Goal: Task Accomplishment & Management: Manage account settings

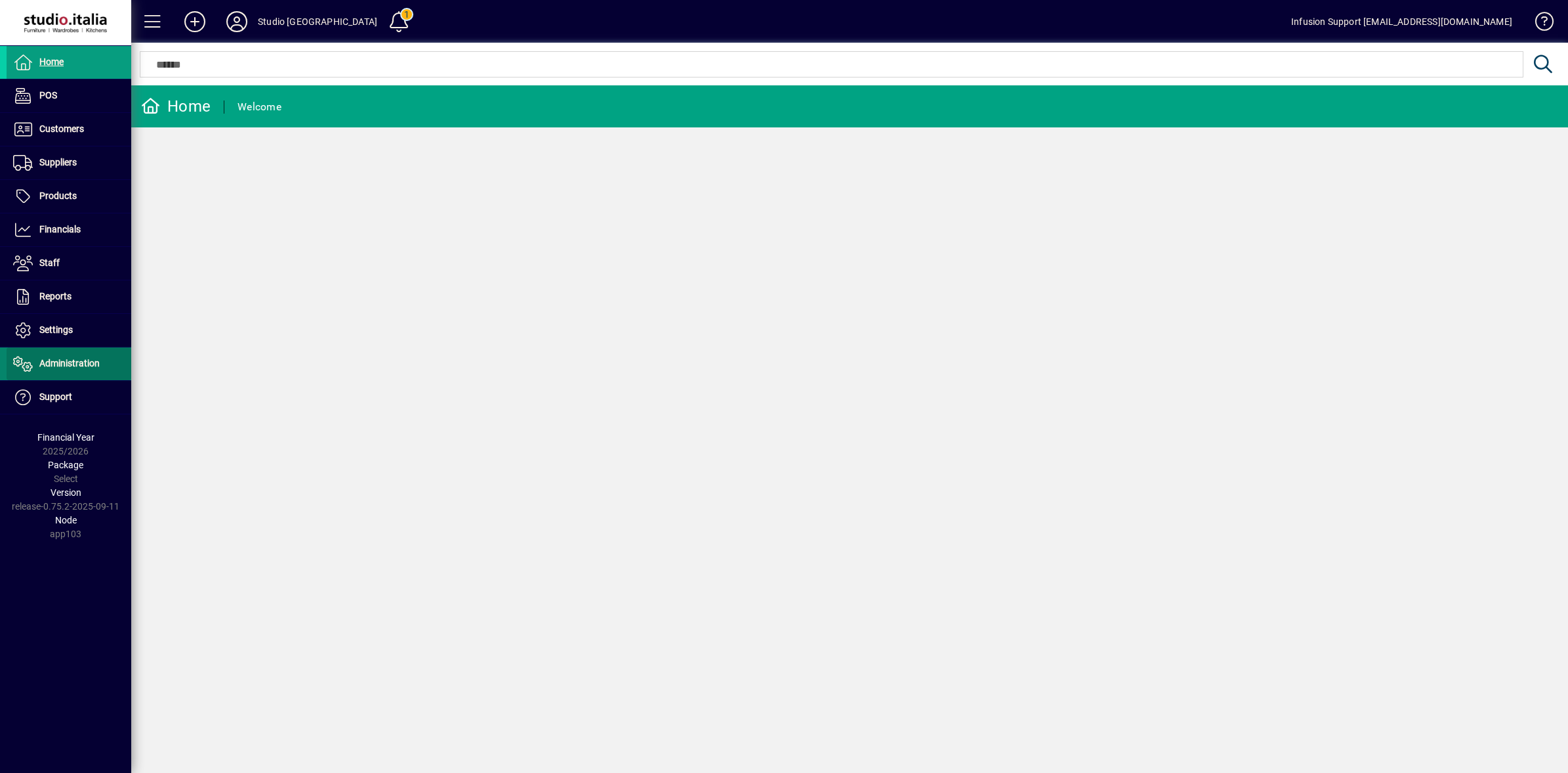
click at [51, 368] on span "Administration" at bounding box center [70, 363] width 61 height 11
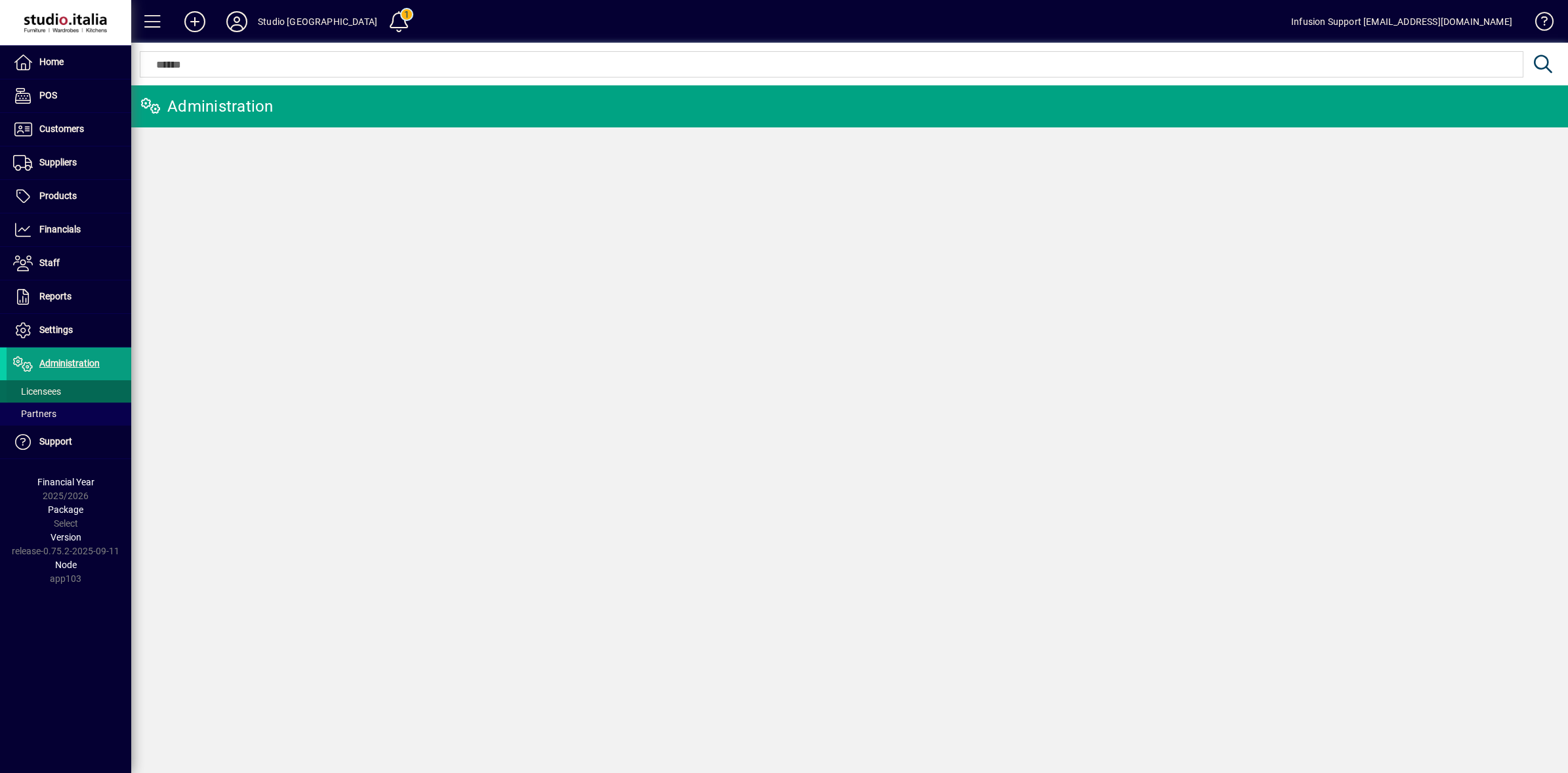
click at [43, 395] on span "Licensees" at bounding box center [37, 391] width 48 height 11
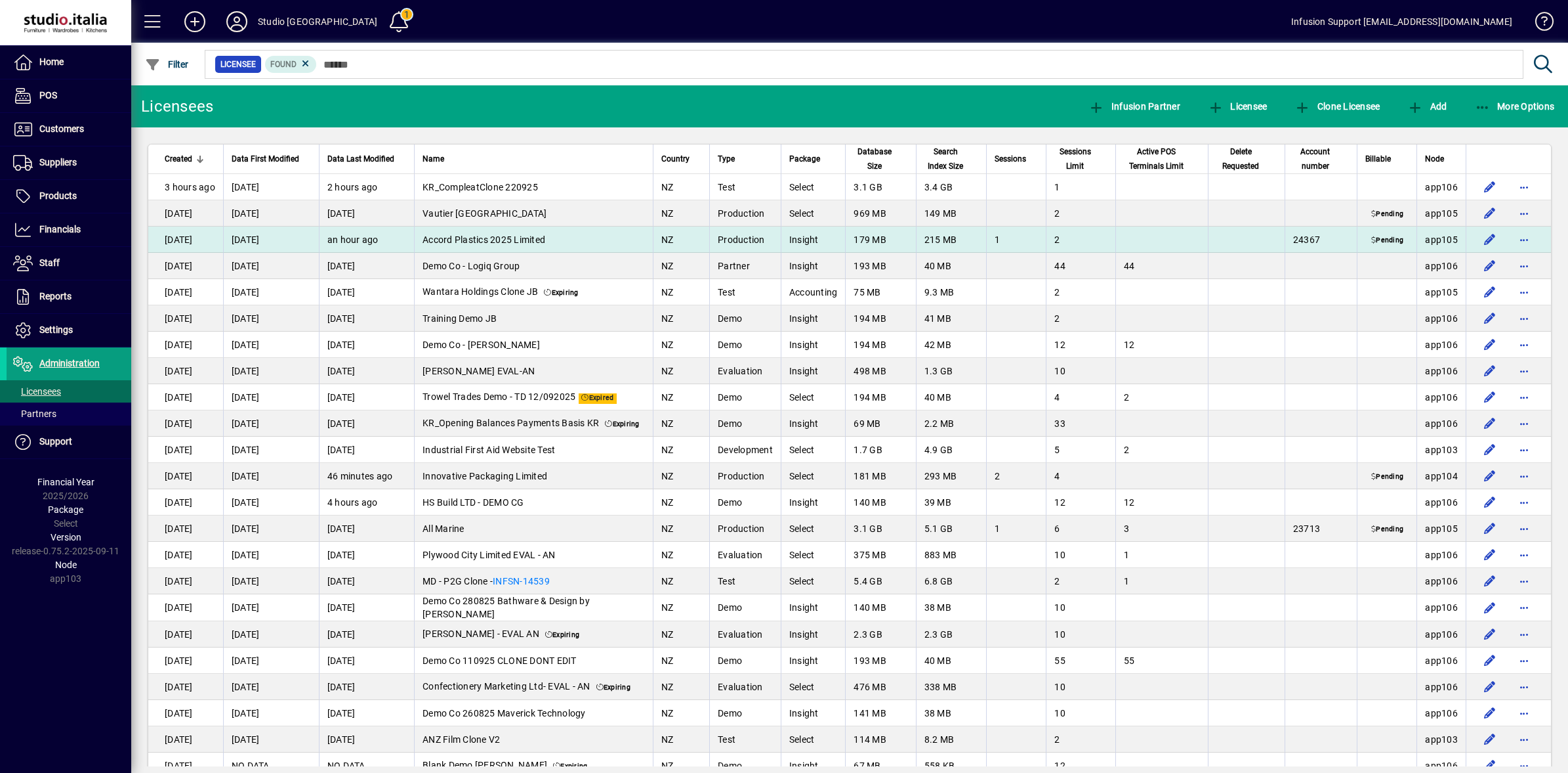
click at [510, 231] on td "Accord Plastics 2025 Limited" at bounding box center [533, 240] width 239 height 26
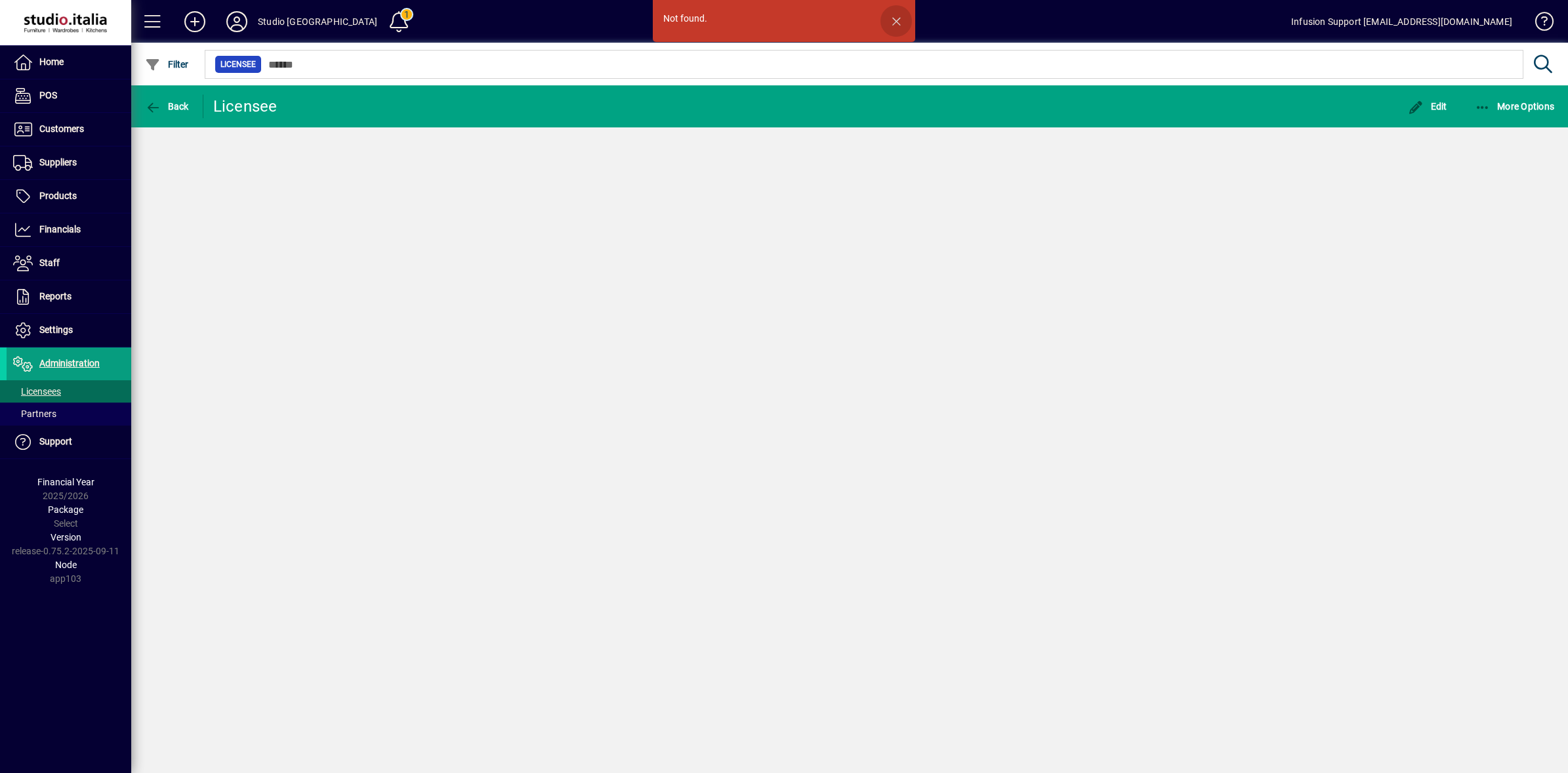
click at [890, 17] on span "button" at bounding box center [896, 21] width 31 height 31
click at [38, 396] on span "Licensees" at bounding box center [37, 391] width 48 height 11
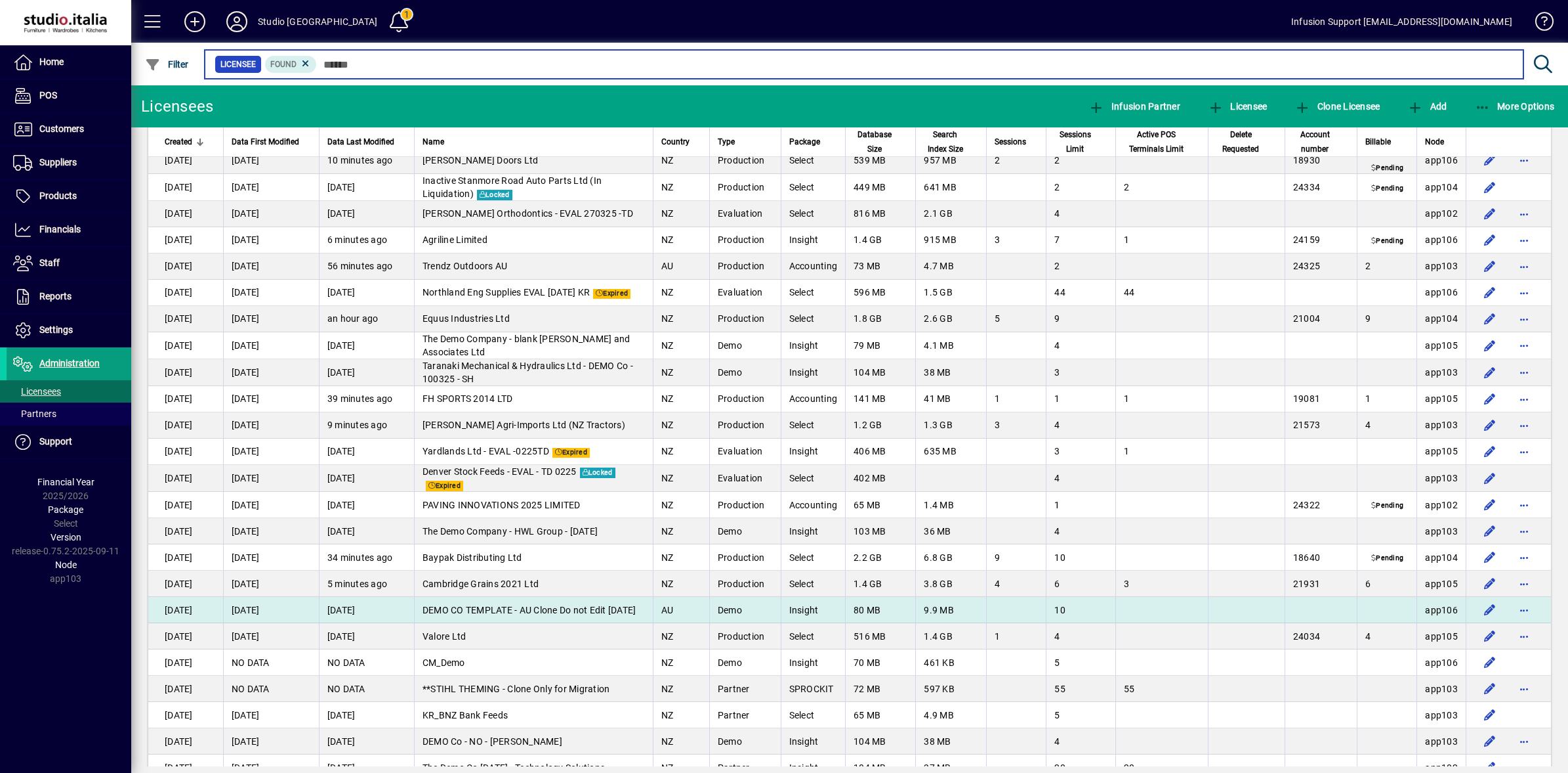
scroll to position [3392, 0]
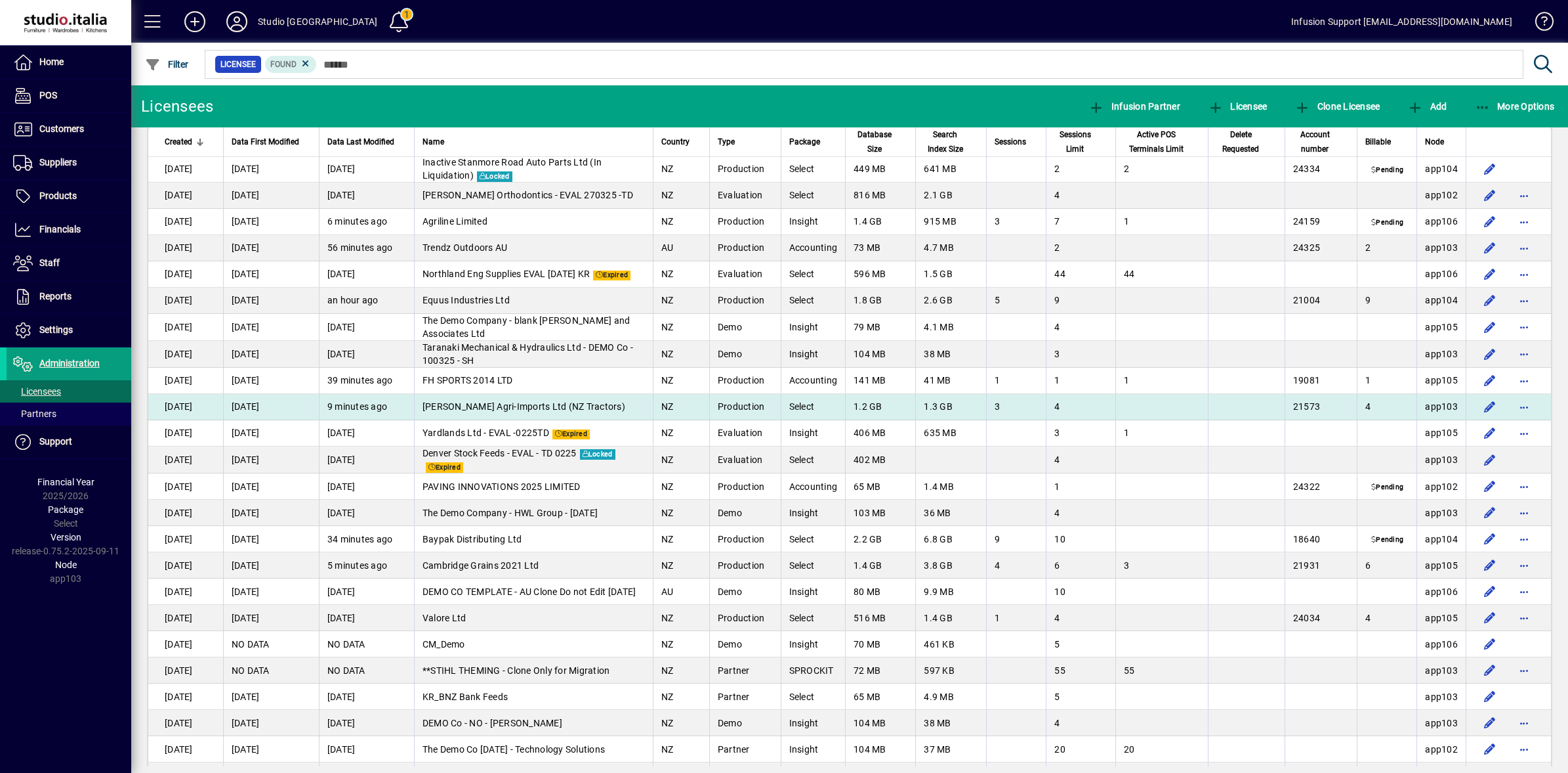
click at [457, 414] on td "Reith Agri-Imports Ltd (NZ Tractors)" at bounding box center [533, 407] width 239 height 26
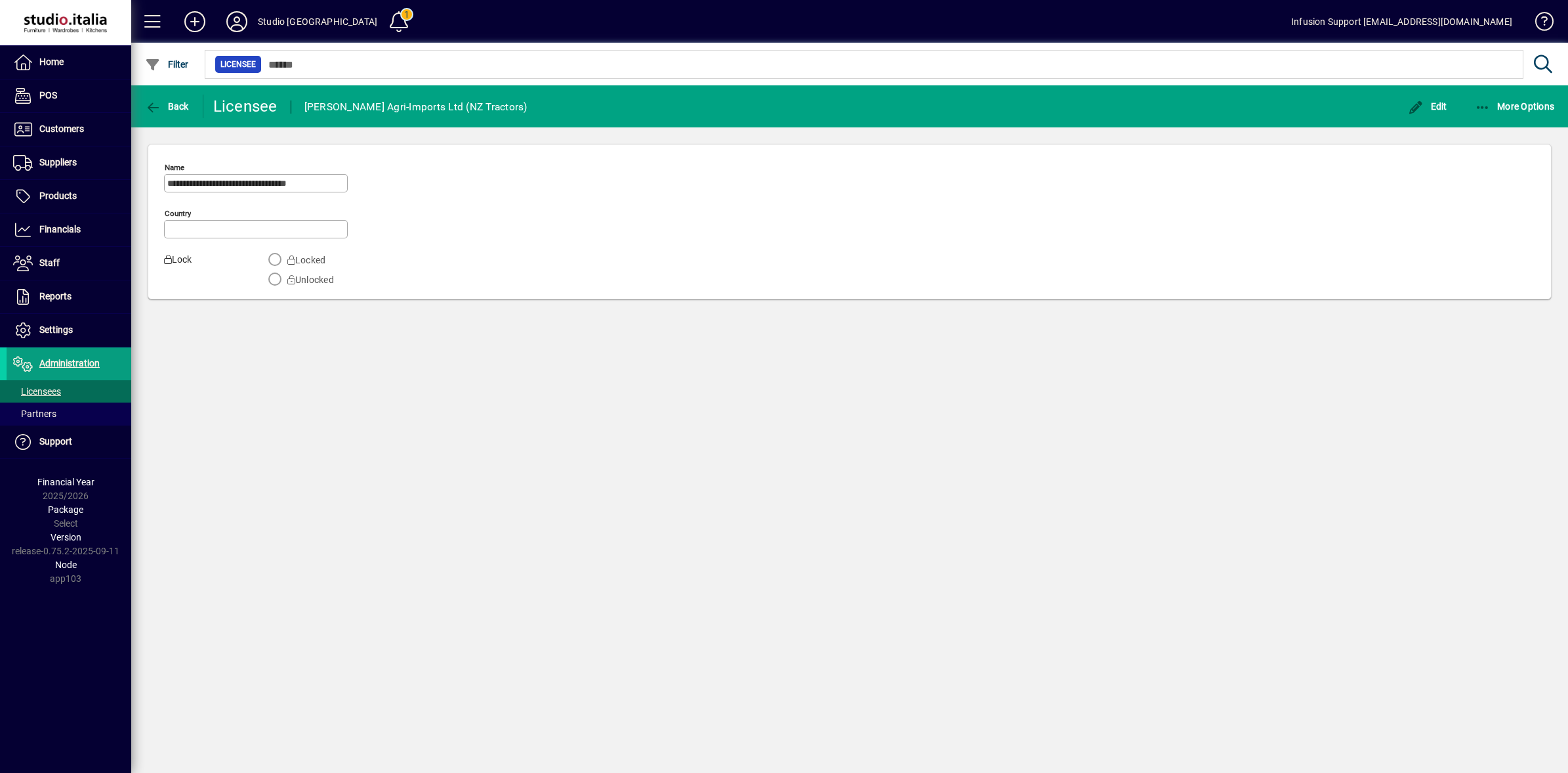
type input "**********"
click at [1480, 103] on icon "button" at bounding box center [1483, 107] width 16 height 13
click at [1484, 136] on span "Switch to licensee" at bounding box center [1502, 135] width 110 height 16
